Goal: Task Accomplishment & Management: Manage account settings

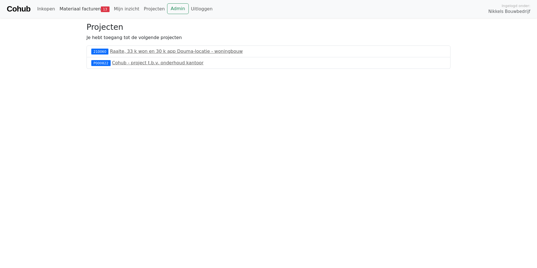
click at [66, 6] on link "Materiaal facturen 13" at bounding box center [84, 8] width 54 height 11
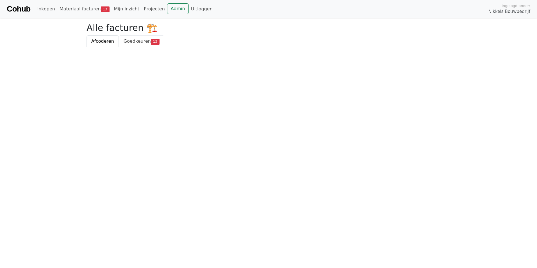
click at [130, 43] on span "Goedkeuren" at bounding box center [137, 40] width 27 height 5
